Goal: Book appointment/travel/reservation

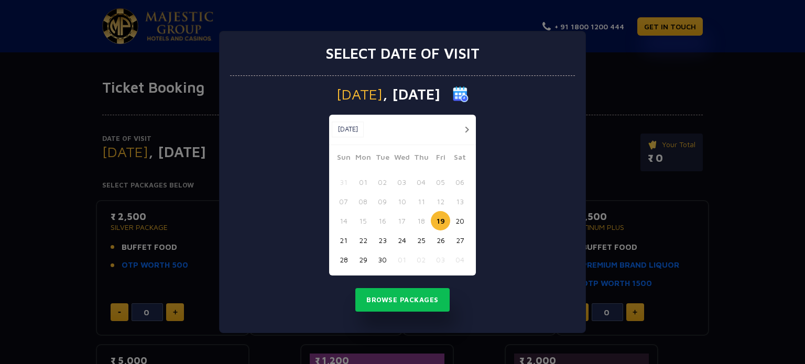
click at [464, 129] on button "button" at bounding box center [466, 129] width 13 height 13
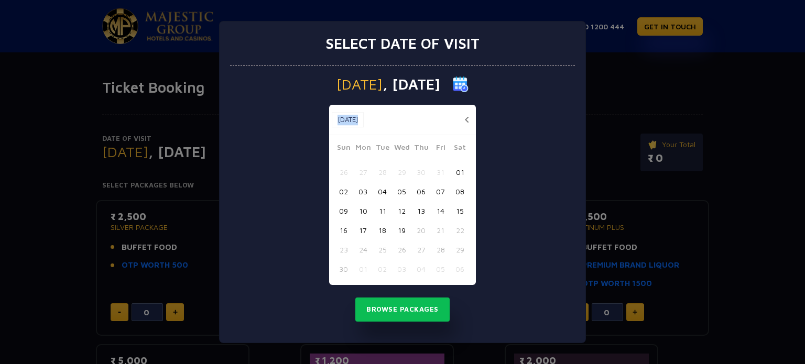
click at [464, 129] on div "[DATE] [DATE]" at bounding box center [402, 120] width 147 height 30
click at [700, 134] on div "Select date of visit [DATE] [DATE] [DATE] Sun Mon Tue Wed Thu Fri Sat 26 27 28 …" at bounding box center [402, 182] width 805 height 364
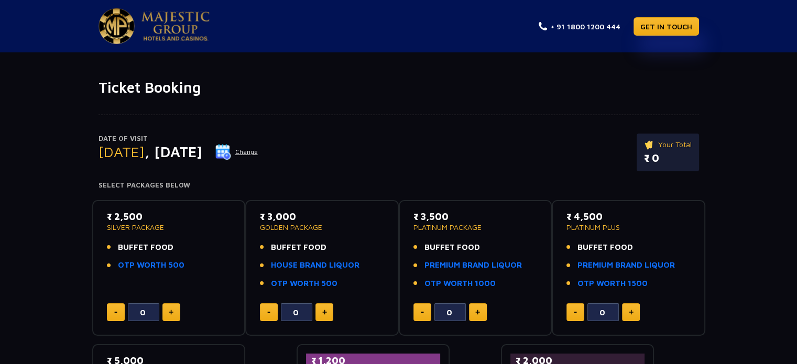
click at [231, 148] on img at bounding box center [223, 152] width 16 height 16
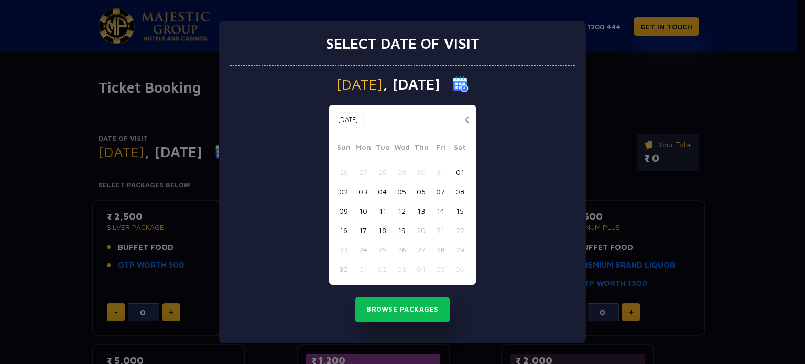
click at [469, 82] on img at bounding box center [461, 85] width 16 height 16
click at [719, 102] on div "Select date of visit [DATE] [DATE] [DATE] Sun Mon Tue Wed Thu Fri Sat 26 27 28 …" at bounding box center [402, 182] width 805 height 364
